Goal: Transaction & Acquisition: Book appointment/travel/reservation

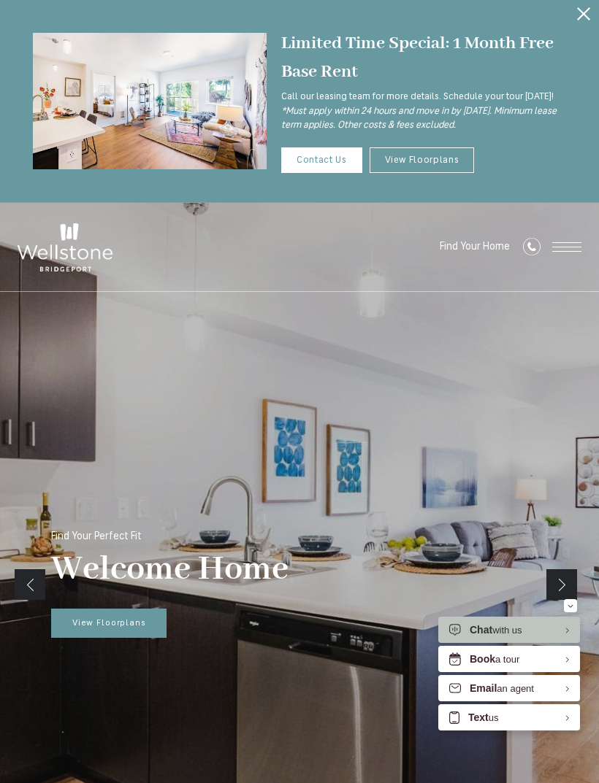
click at [100, 620] on span "View Floorplans" at bounding box center [109, 623] width 74 height 9
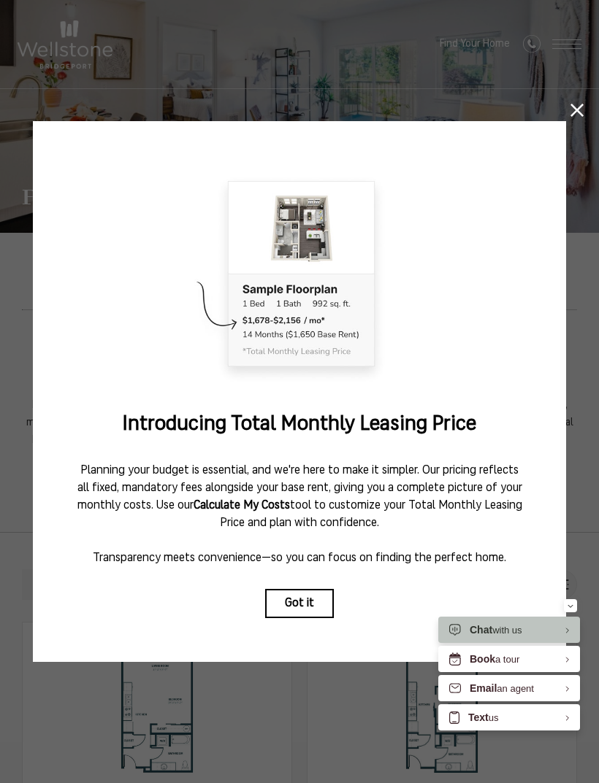
click at [292, 604] on button "Got it" at bounding box center [299, 603] width 69 height 29
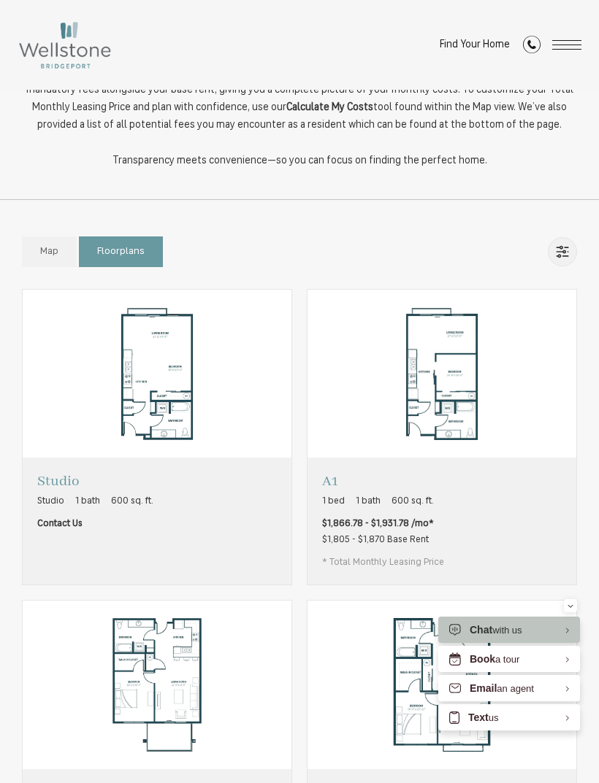
scroll to position [332, 0]
click at [334, 410] on img "View floorplan A1" at bounding box center [441, 375] width 269 height 169
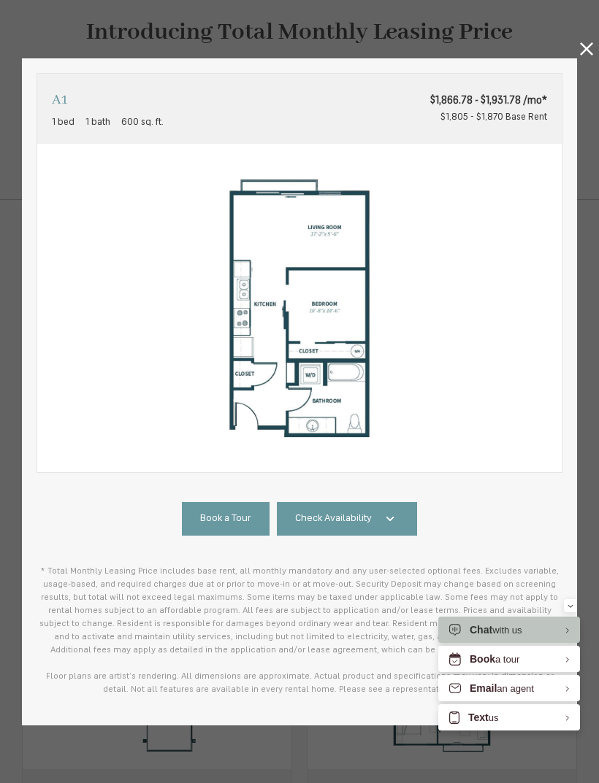
click at [315, 510] on link "Check Availability" at bounding box center [347, 518] width 140 height 33
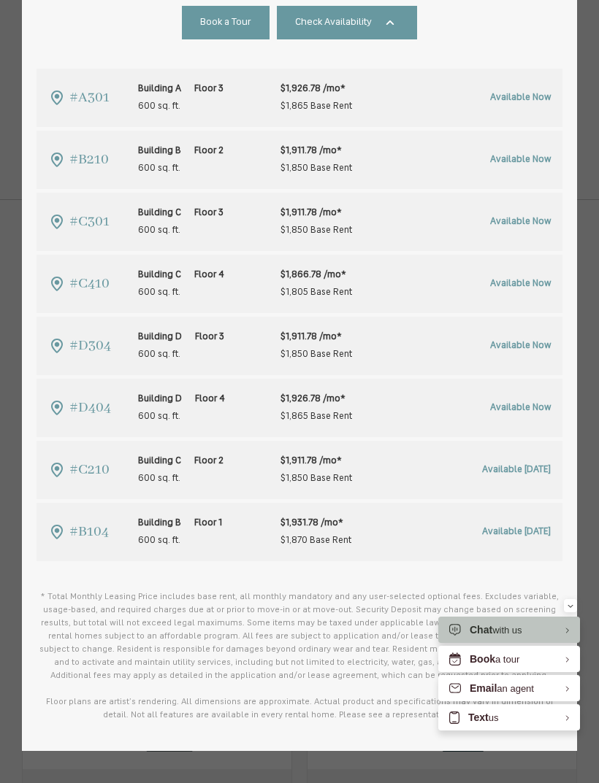
scroll to position [505, 0]
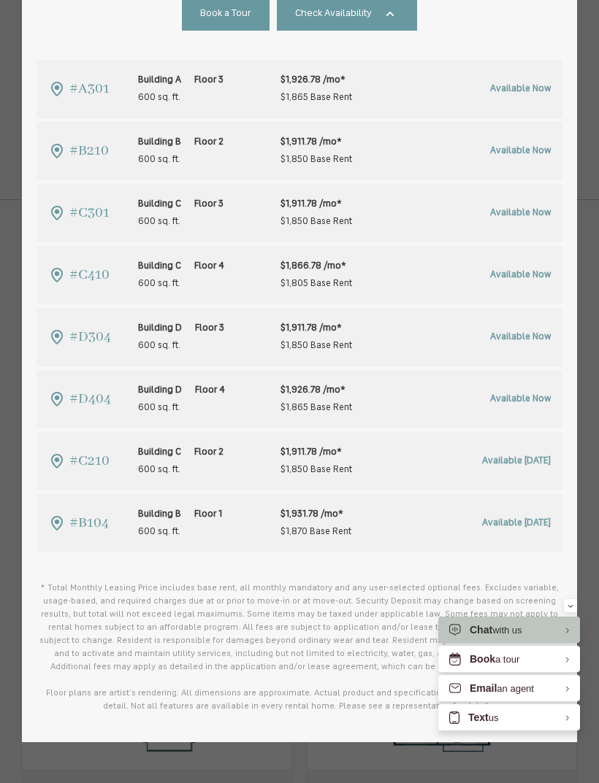
click at [139, 264] on span "Building C" at bounding box center [159, 265] width 43 height 9
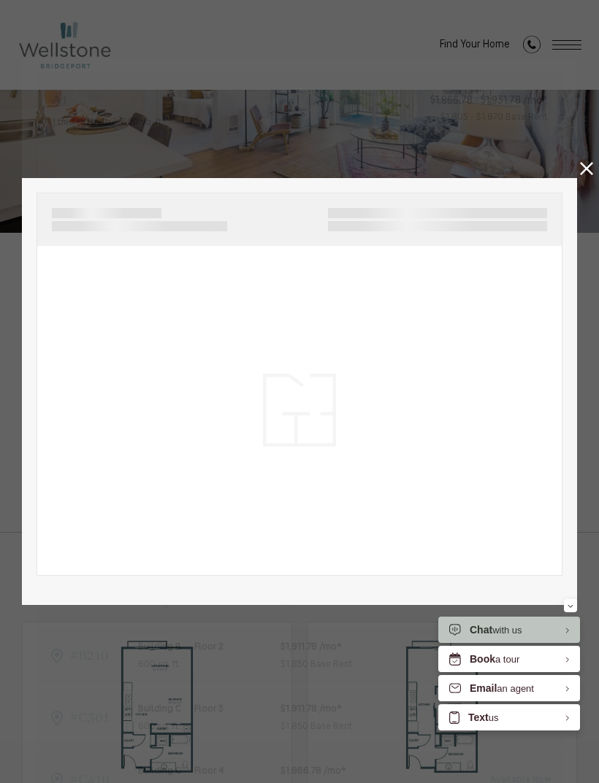
scroll to position [0, 0]
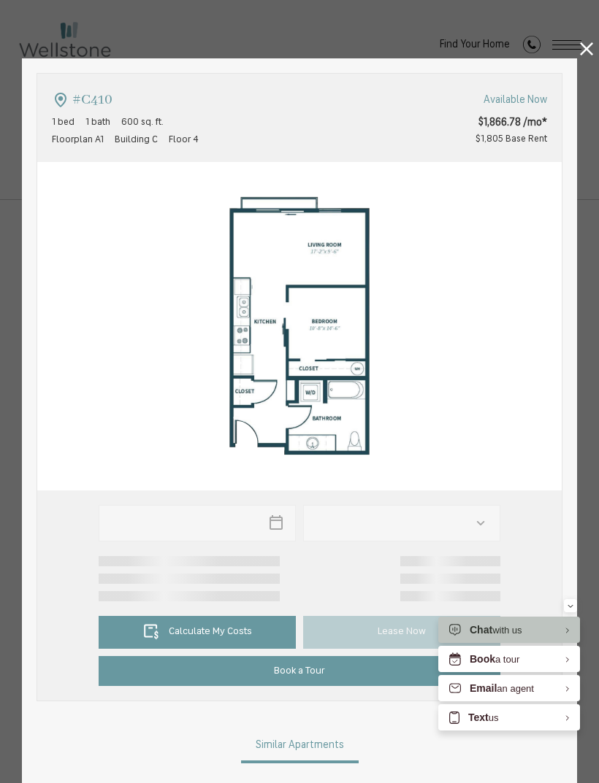
type input "**********"
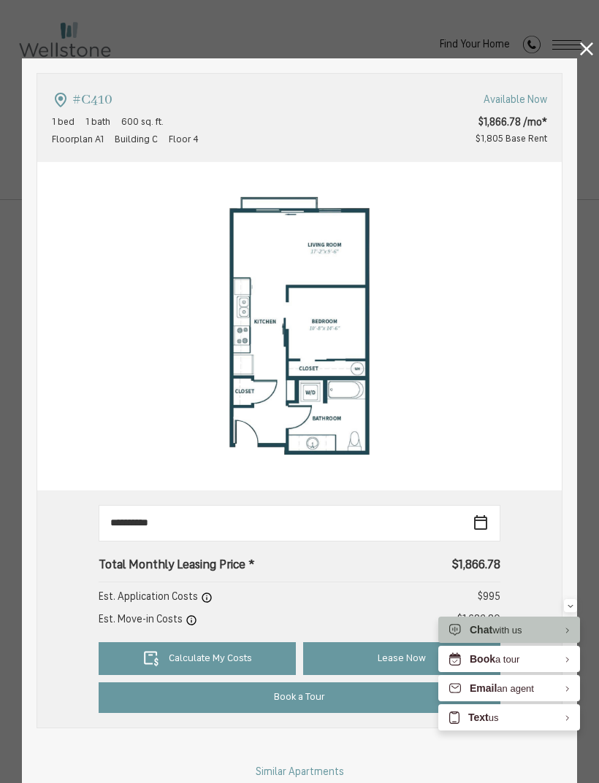
click at [584, 55] on icon at bounding box center [586, 48] width 13 height 13
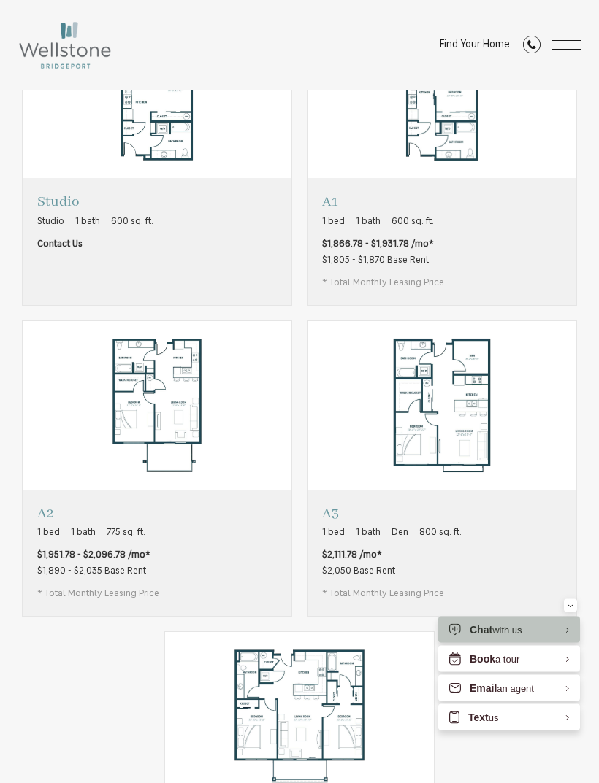
click at [571, 612] on div "Minimize" at bounding box center [570, 605] width 6 height 13
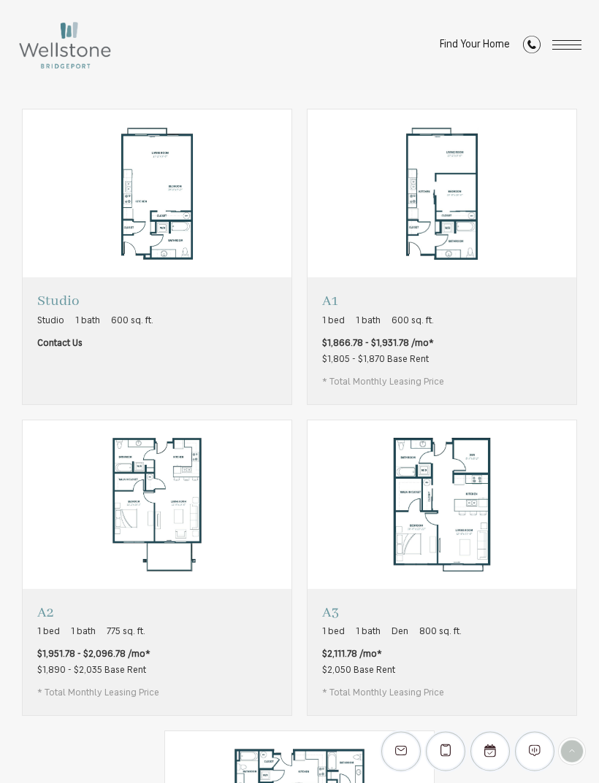
scroll to position [508, 0]
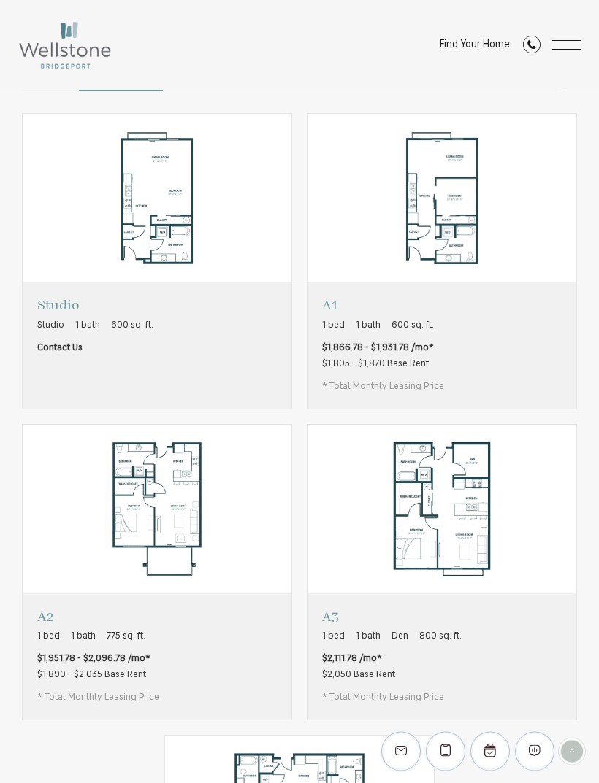
click at [447, 219] on img "View floorplan A1" at bounding box center [441, 199] width 269 height 169
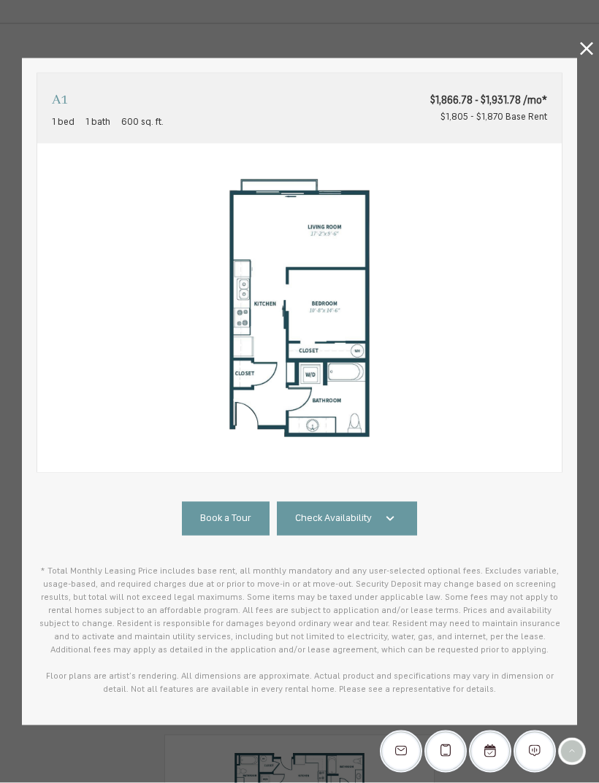
scroll to position [0, 0]
click at [363, 515] on span "Check Availability" at bounding box center [333, 519] width 77 height 15
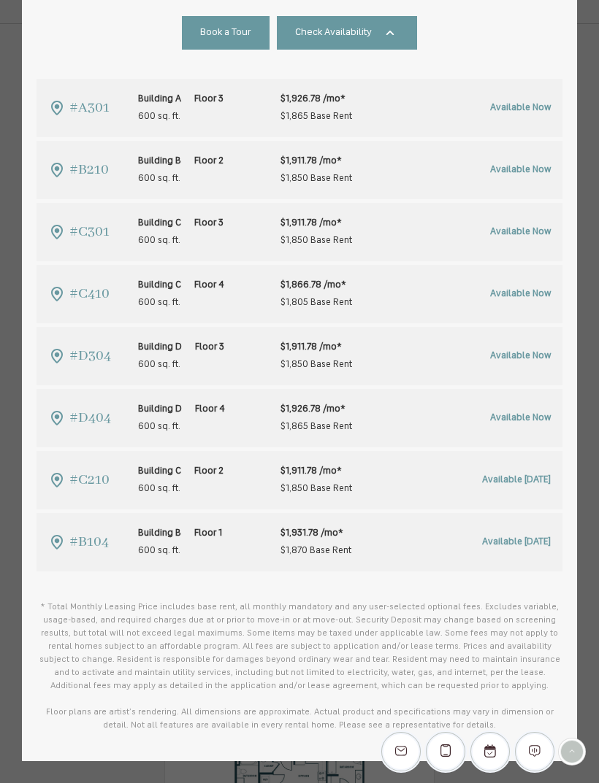
scroll to position [505, 0]
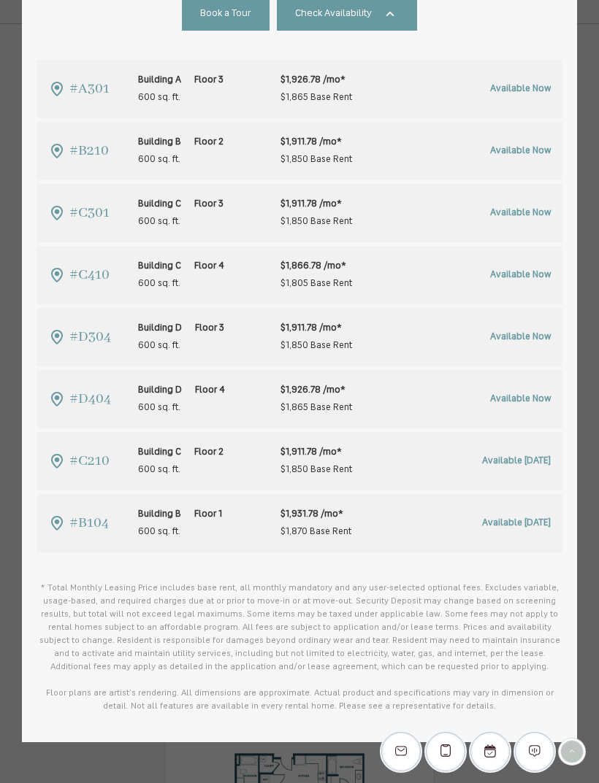
click at [370, 276] on div "$1,866.78 /mo* $1,805 Base Rent" at bounding box center [344, 275] width 128 height 35
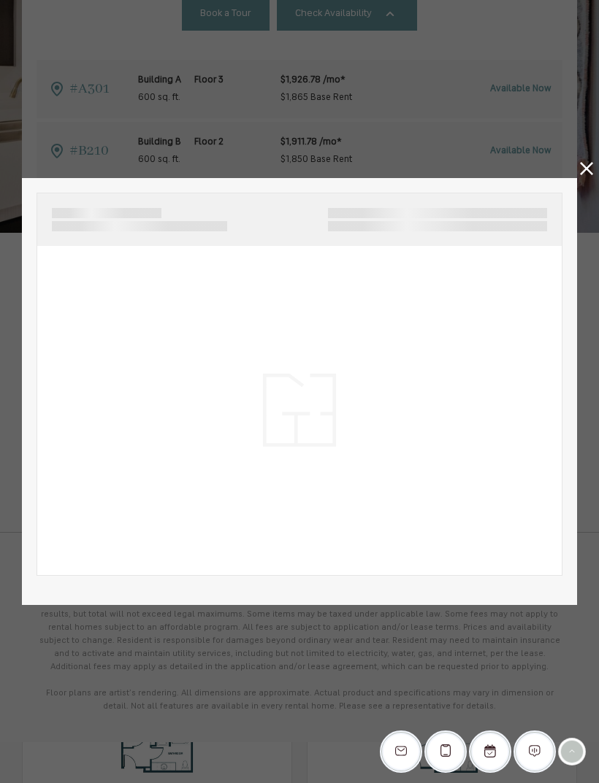
scroll to position [509, 0]
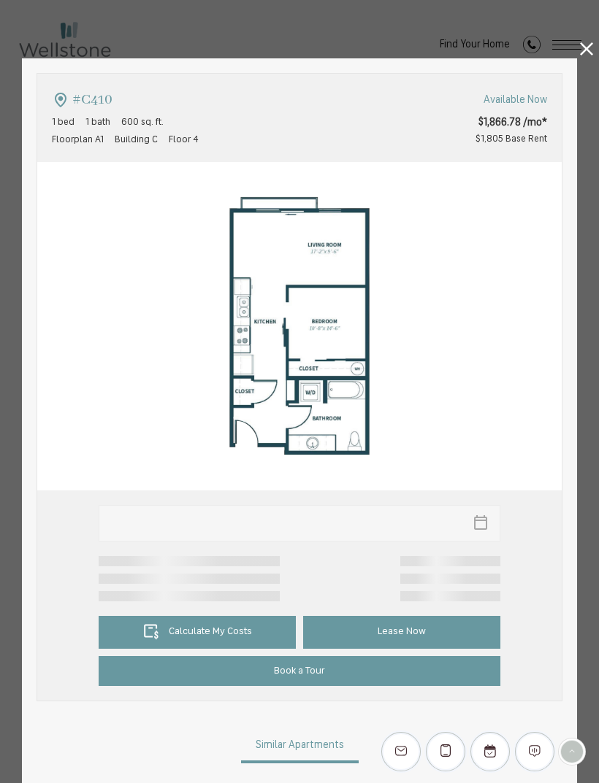
type input "**********"
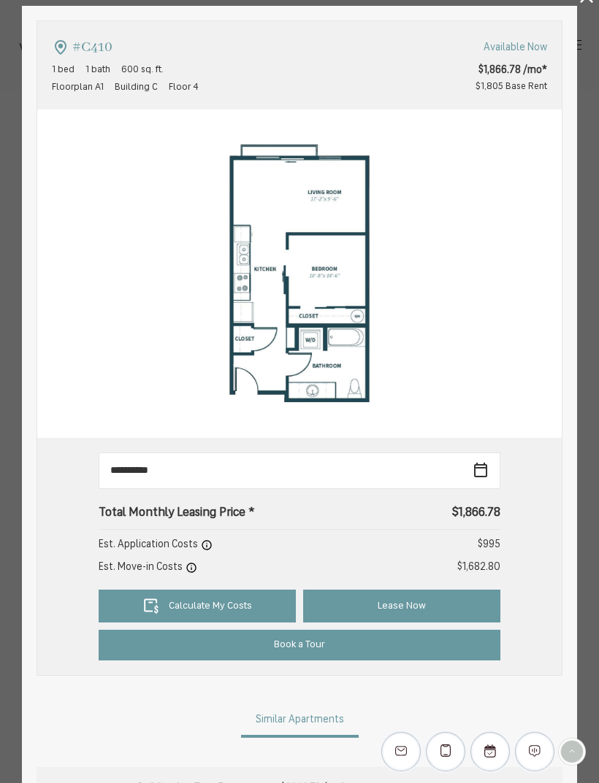
scroll to position [60, 0]
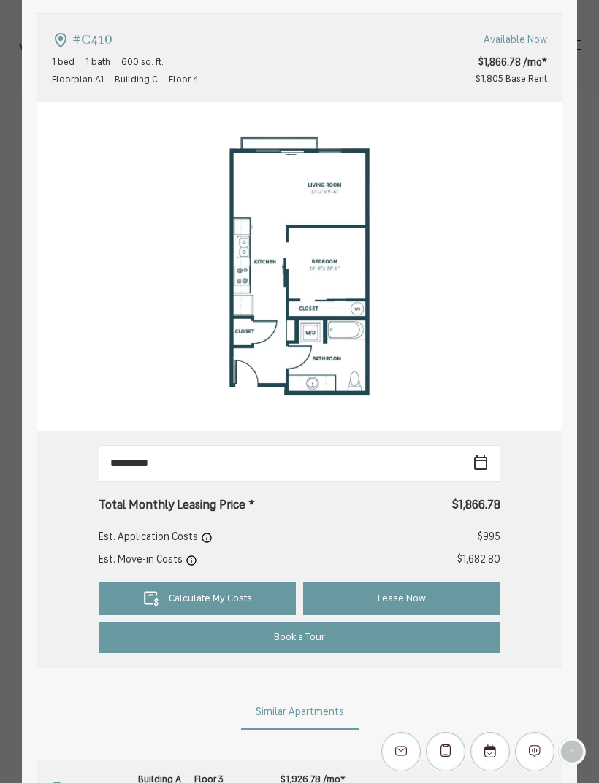
click at [166, 601] on link "Calculate My Costs" at bounding box center [197, 599] width 197 height 33
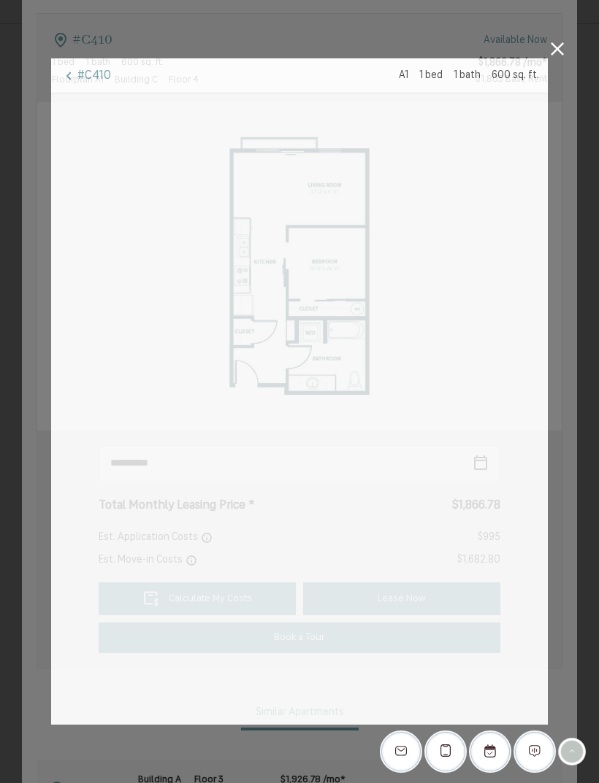
scroll to position [0, 0]
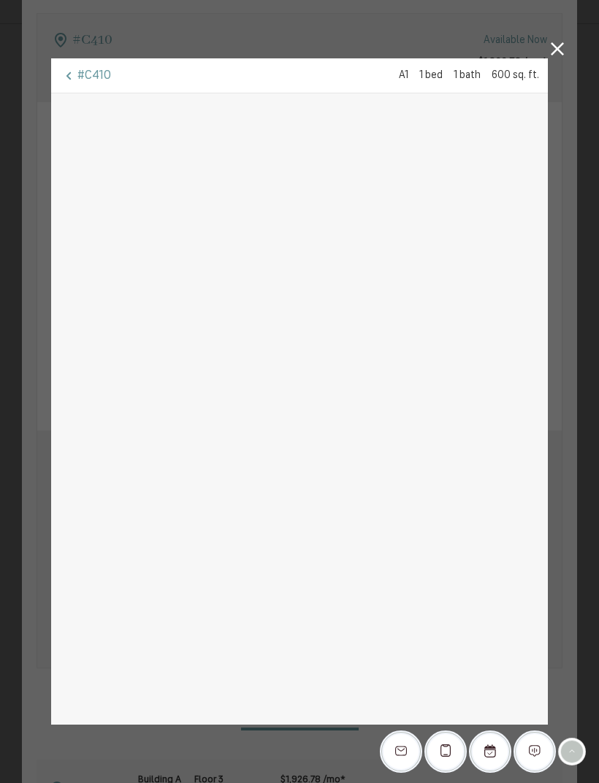
click at [48, 774] on div "#C410 A1 1 bed 1 bath 600 sq. ft." at bounding box center [299, 391] width 599 height 783
